Goal: Book appointment/travel/reservation

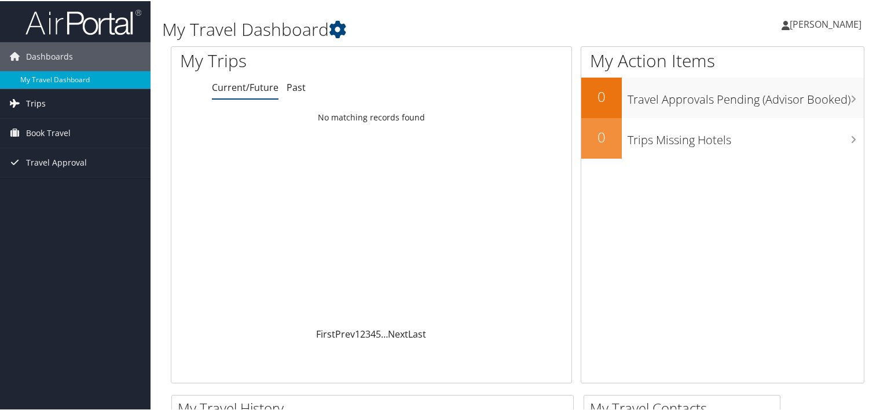
click at [35, 98] on span "Trips" at bounding box center [36, 102] width 20 height 29
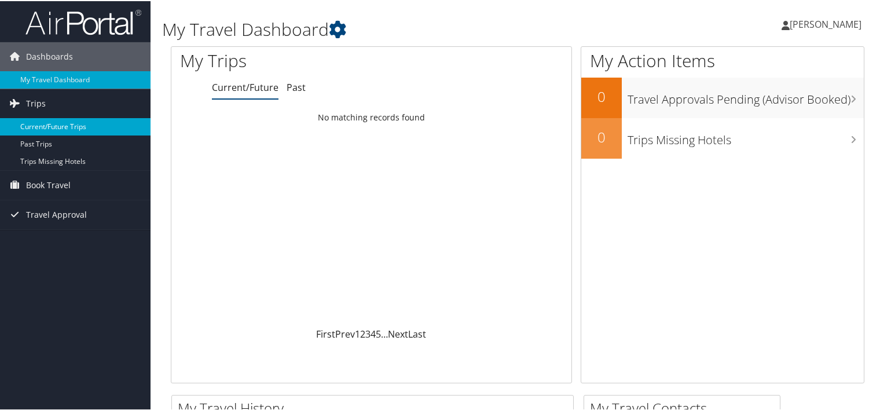
click at [46, 122] on link "Current/Future Trips" at bounding box center [75, 125] width 151 height 17
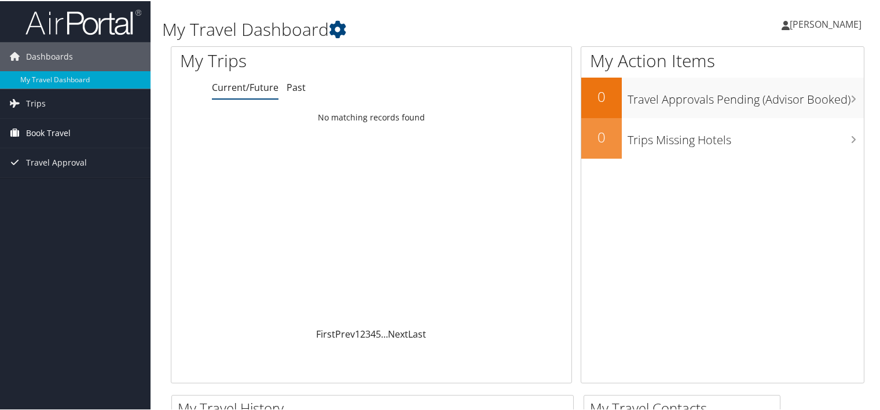
click at [67, 130] on span "Book Travel" at bounding box center [48, 132] width 45 height 29
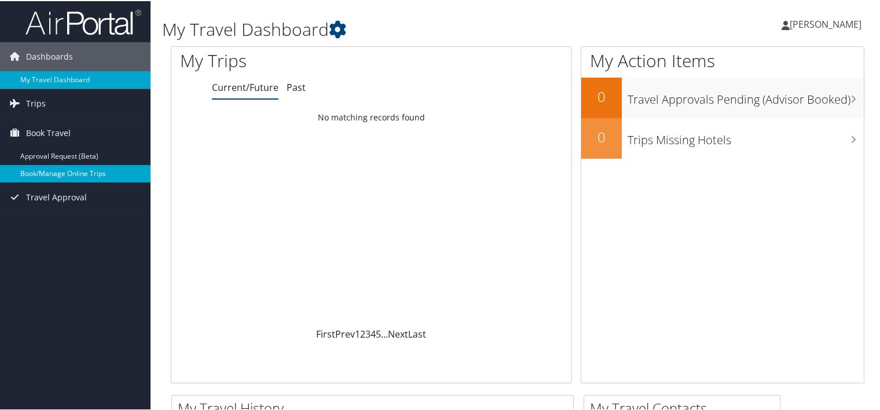
click at [86, 170] on link "Book/Manage Online Trips" at bounding box center [75, 172] width 151 height 17
